Goal: Task Accomplishment & Management: Use online tool/utility

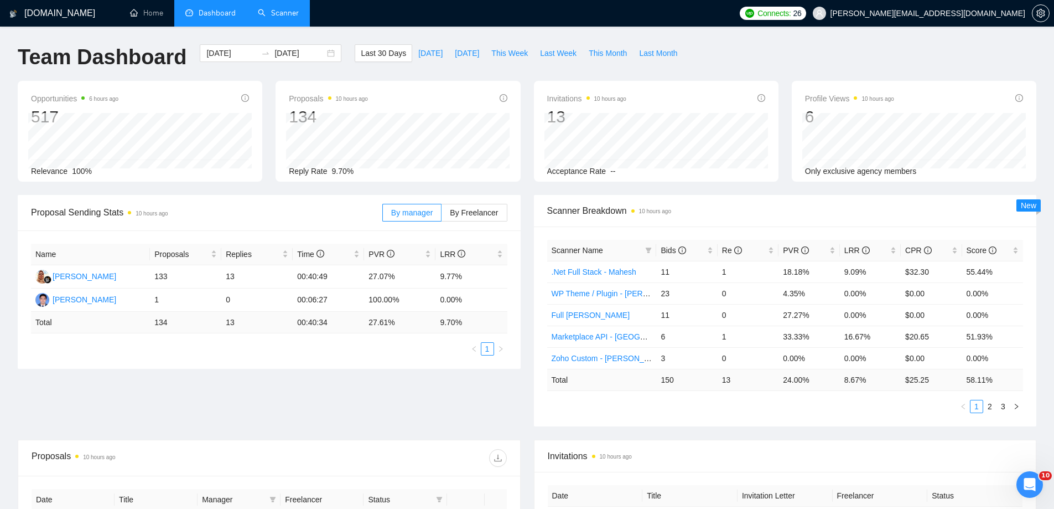
click at [278, 14] on link "Scanner" at bounding box center [278, 12] width 41 height 9
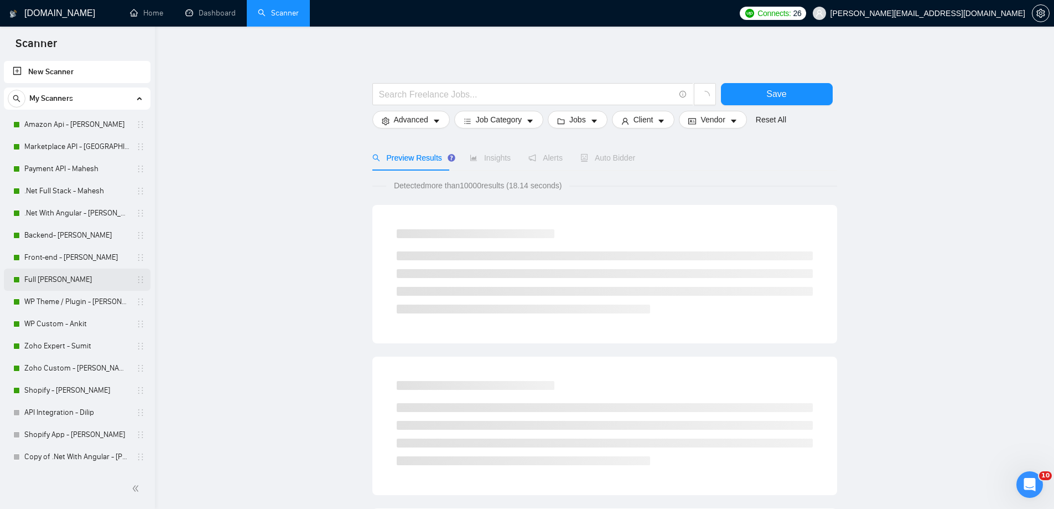
click at [96, 278] on link "Full [PERSON_NAME]" at bounding box center [76, 279] width 105 height 22
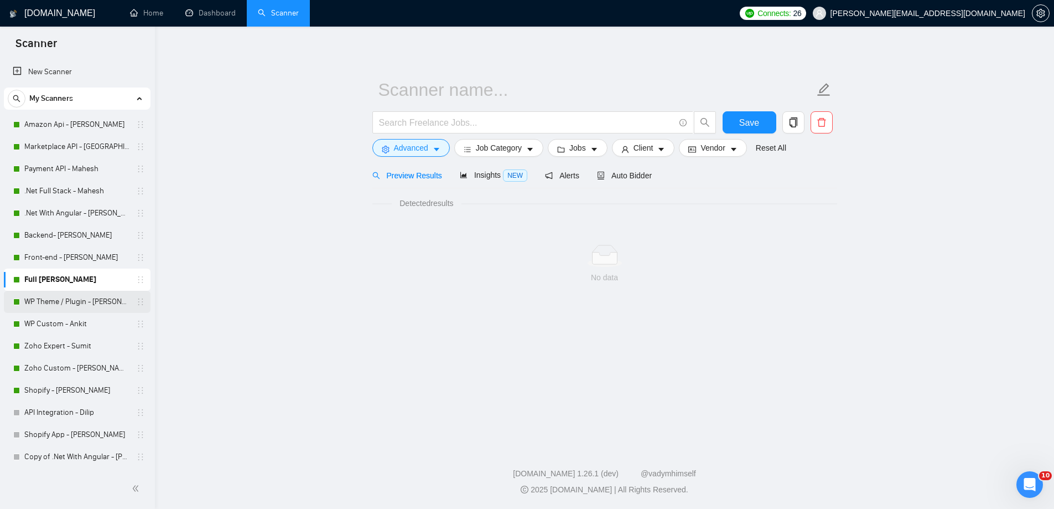
click at [90, 303] on link "WP Theme / Plugin - [PERSON_NAME]" at bounding box center [76, 302] width 105 height 22
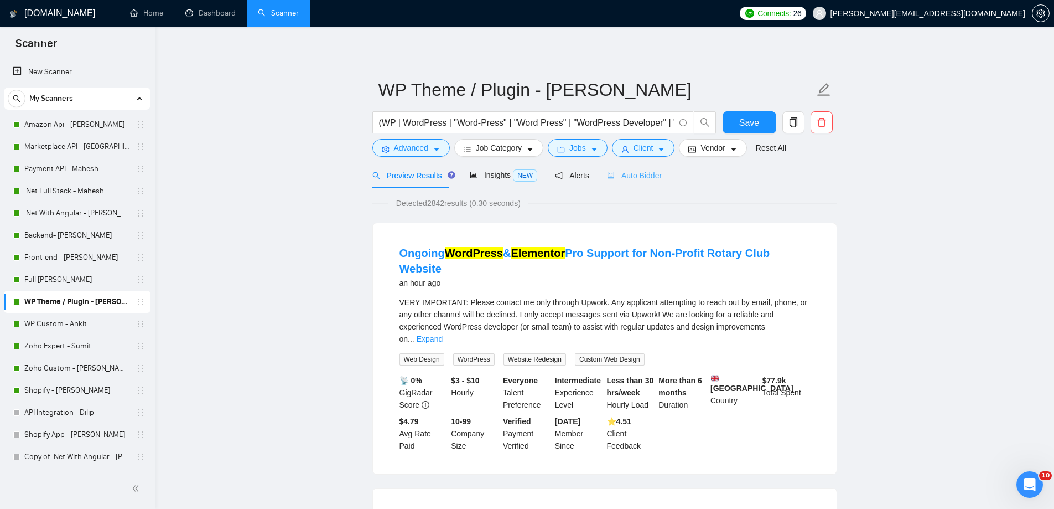
click at [609, 183] on div "Auto Bidder" at bounding box center [634, 175] width 55 height 26
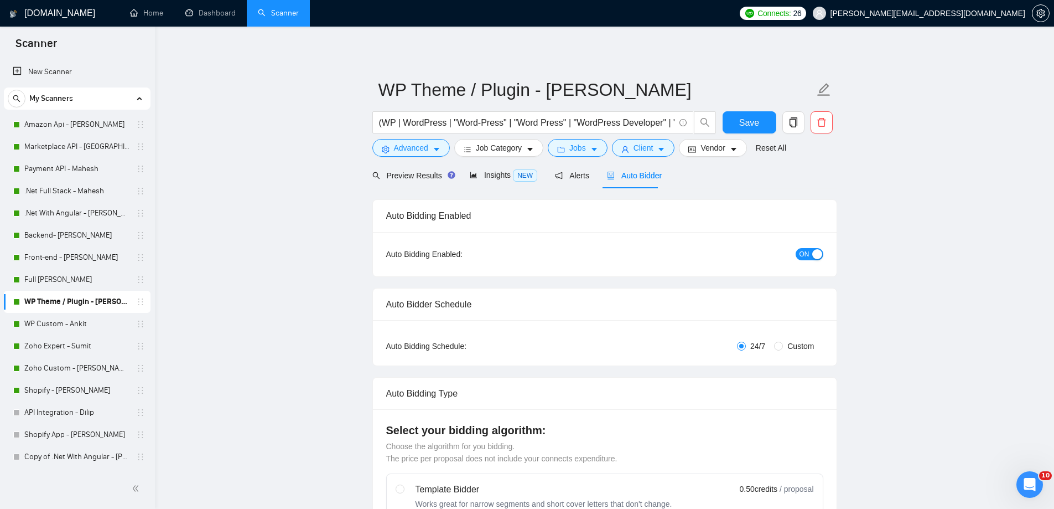
radio input "false"
radio input "true"
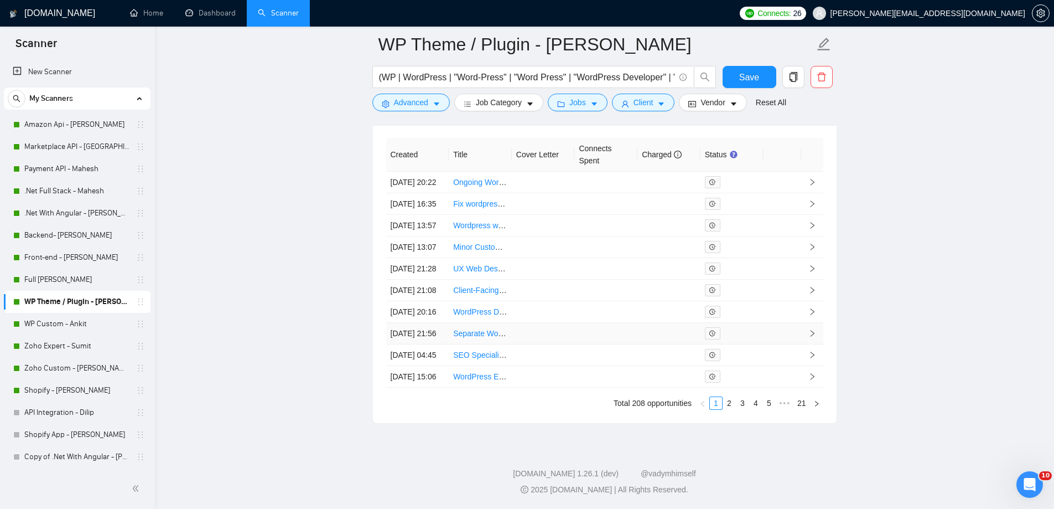
scroll to position [2921, 0]
